Goal: Information Seeking & Learning: Find specific fact

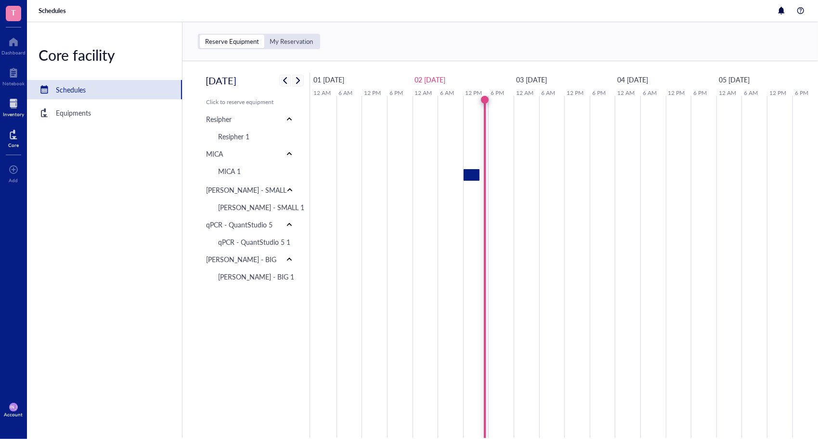
click at [14, 100] on div at bounding box center [13, 103] width 21 height 15
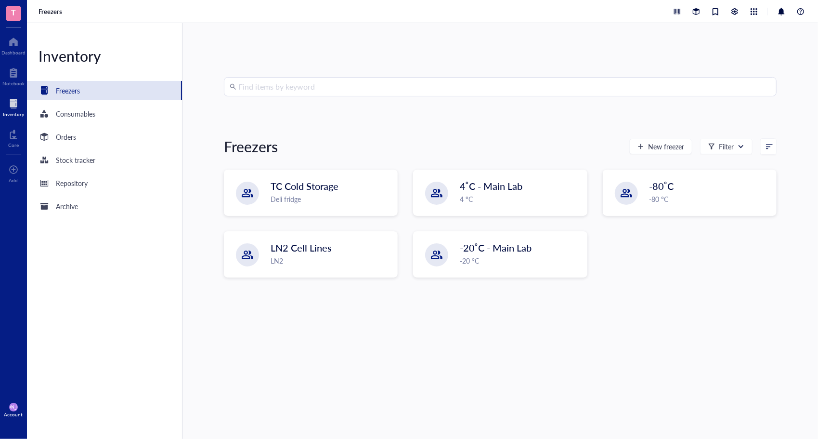
click at [342, 97] on div "Find items by keyword Freezers New freezer Filter TC Cold Storage Deli fridge 4…" at bounding box center [500, 231] width 553 height 308
click at [338, 87] on input "search" at bounding box center [504, 87] width 533 height 18
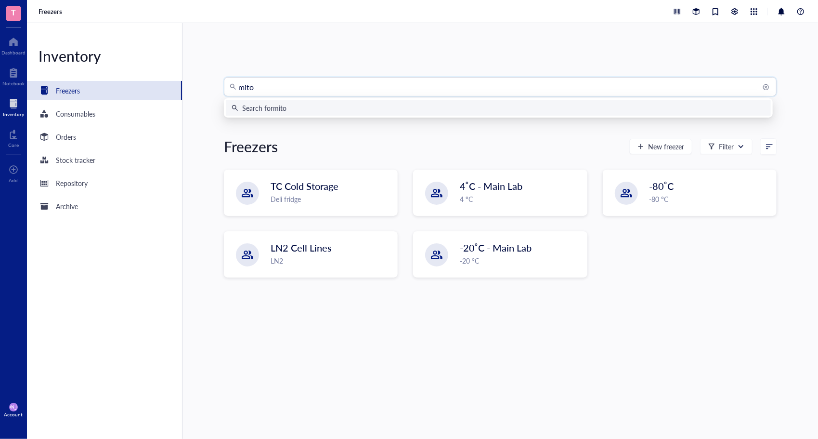
type input "mit"
type input "profile"
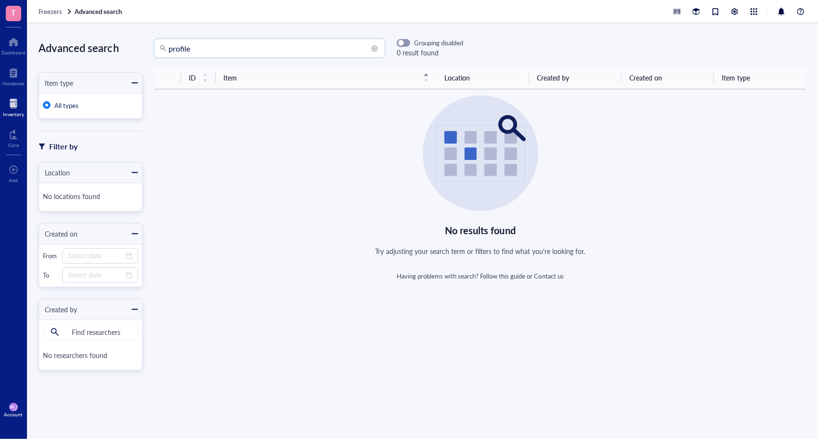
drag, startPoint x: 238, startPoint y: 35, endPoint x: 136, endPoint y: 65, distance: 106.6
click at [136, 65] on div "Advanced search Item type All types Filter by Location No locations found Creat…" at bounding box center [422, 231] width 791 height 416
type input "oxphos"
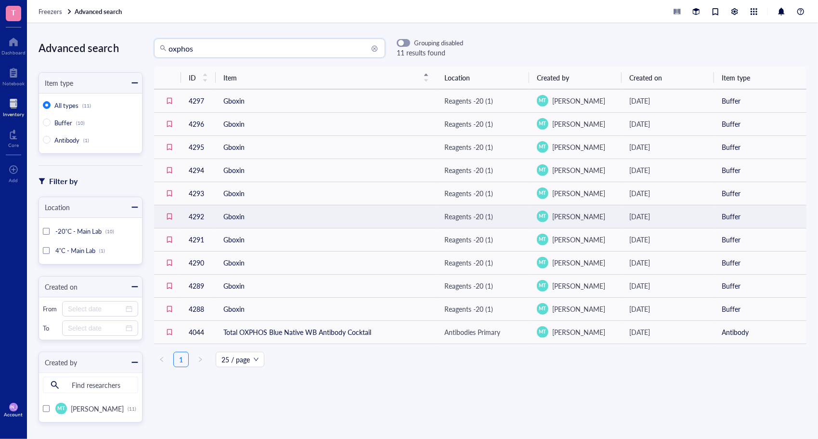
scroll to position [2, 0]
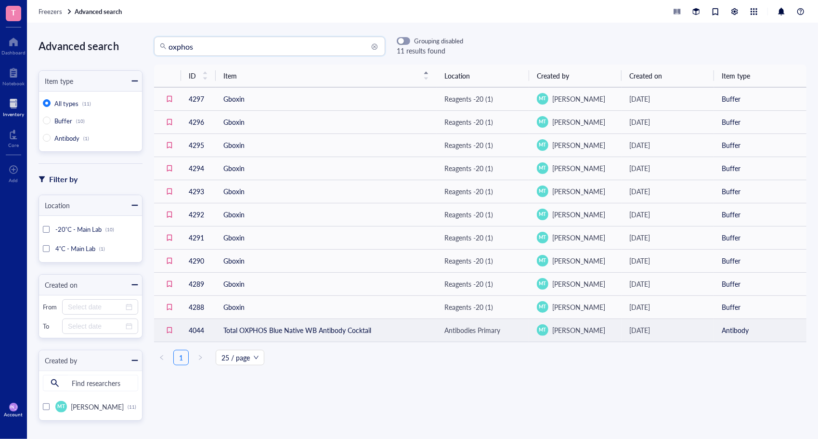
click at [308, 330] on td "Total OXPHOS Blue Native WB Antibody Cocktail" at bounding box center [326, 329] width 221 height 23
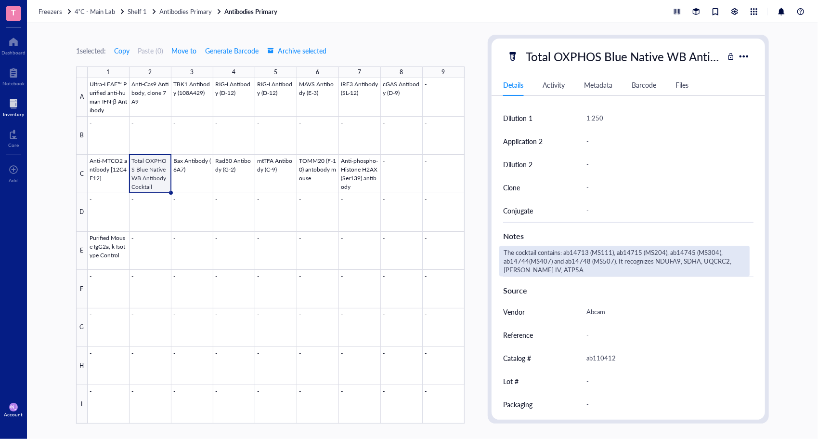
scroll to position [347, 0]
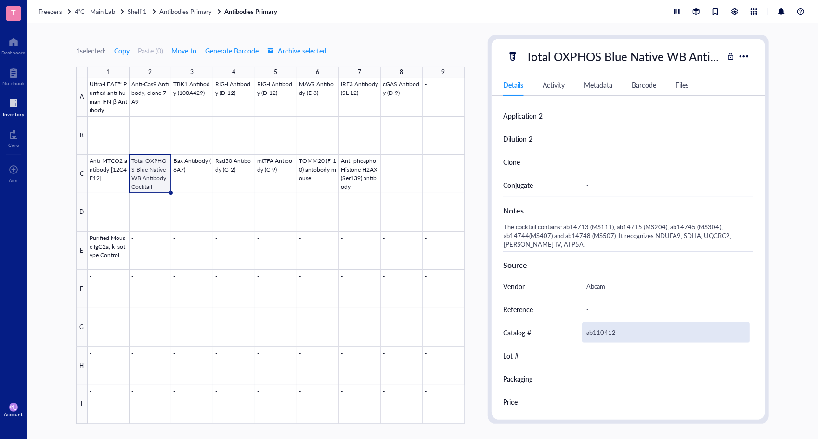
click at [602, 334] on div "ab110412" at bounding box center [666, 332] width 168 height 20
drag, startPoint x: 634, startPoint y: 328, endPoint x: 553, endPoint y: 325, distance: 81.4
click at [553, 325] on div "Catalog # ab110412" at bounding box center [628, 332] width 250 height 23
